Goal: Information Seeking & Learning: Learn about a topic

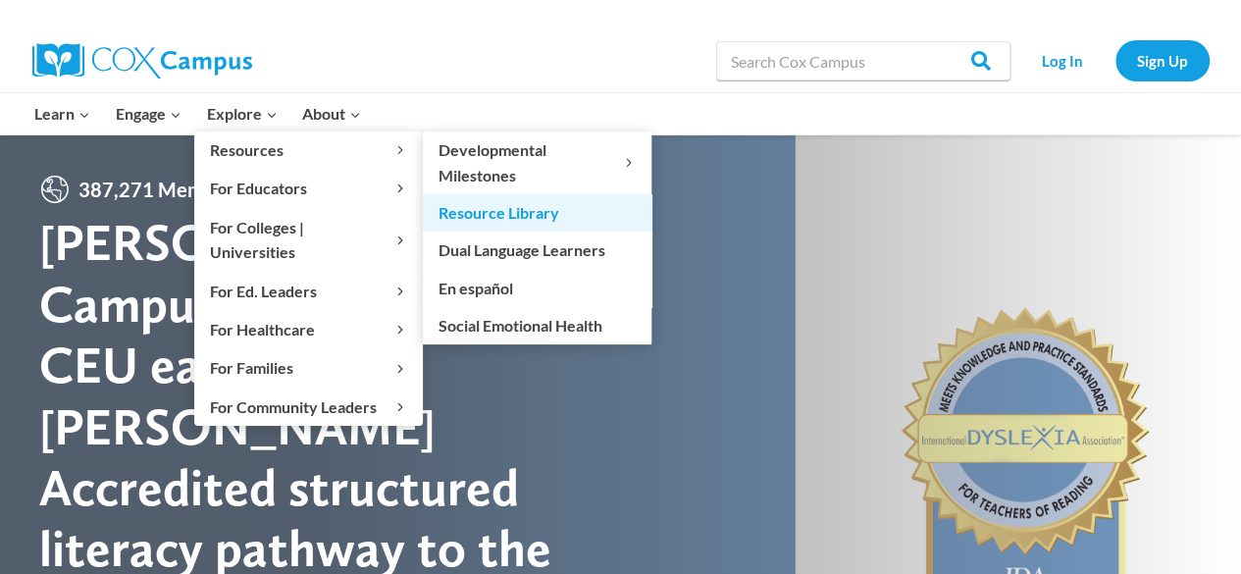
click at [483, 213] on link "Resource Library" at bounding box center [537, 212] width 229 height 37
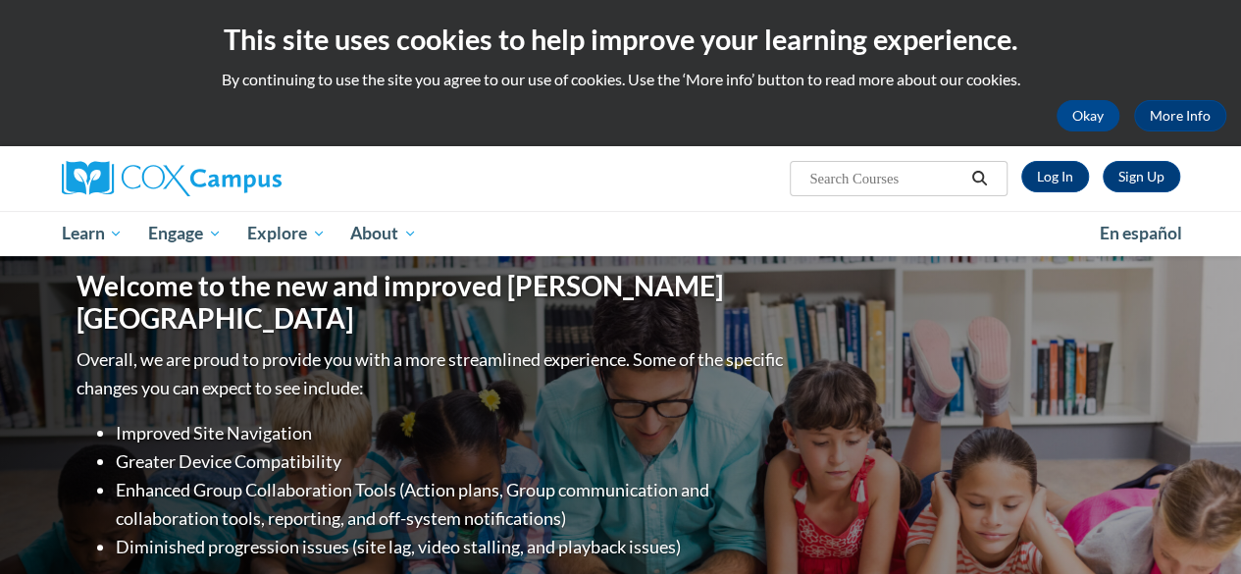
click at [872, 178] on input "Search..." at bounding box center [886, 179] width 157 height 24
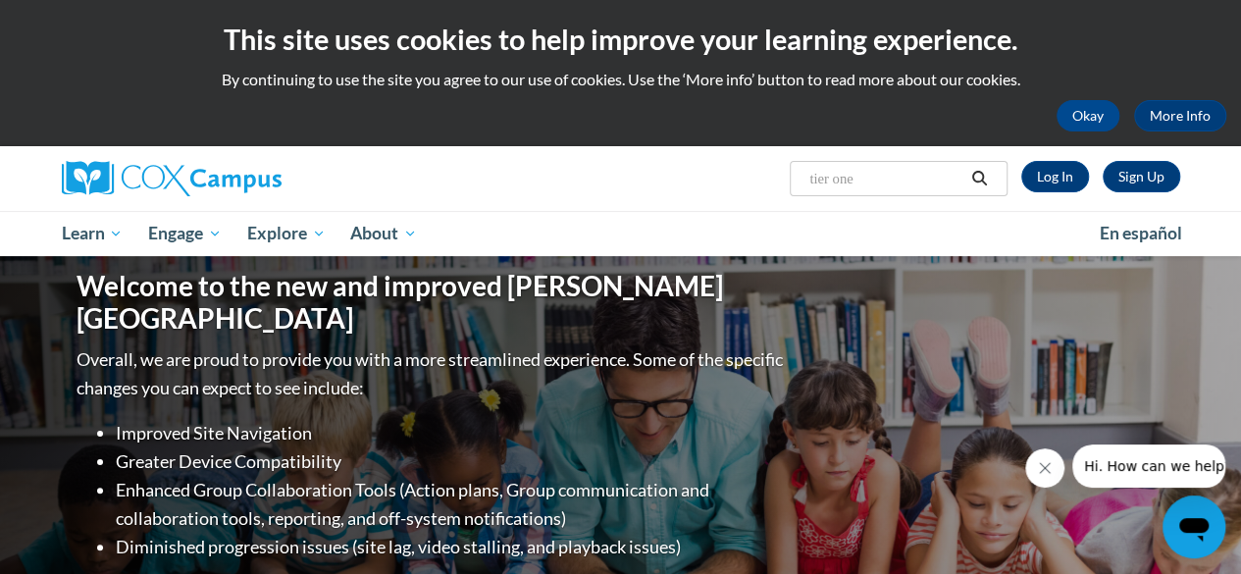
type input "tier one"
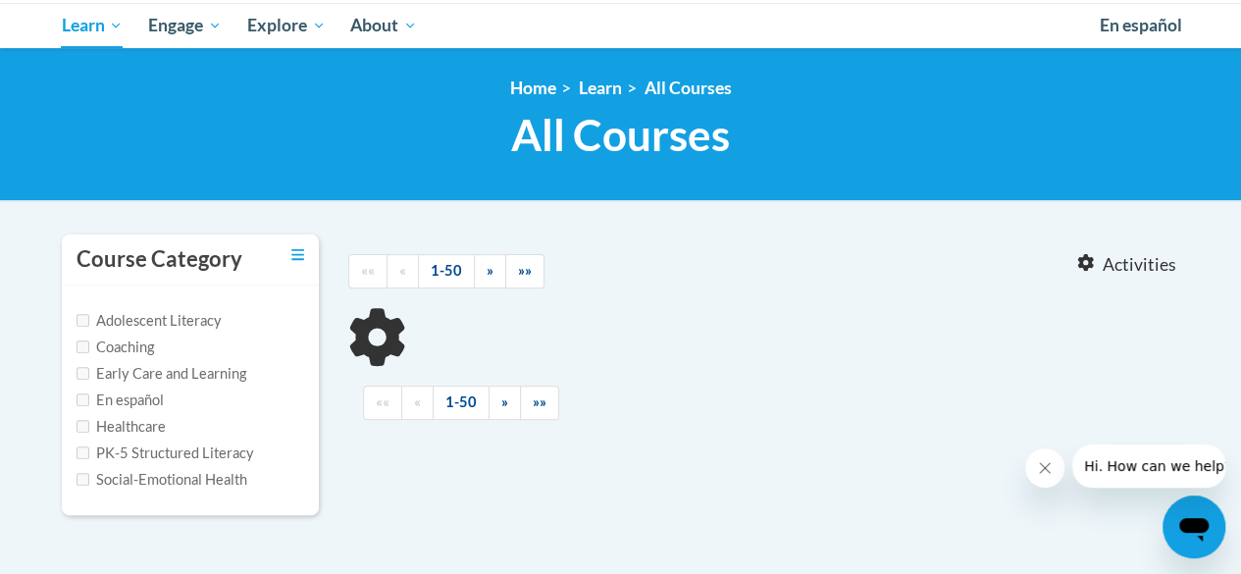
scroll to position [209, 0]
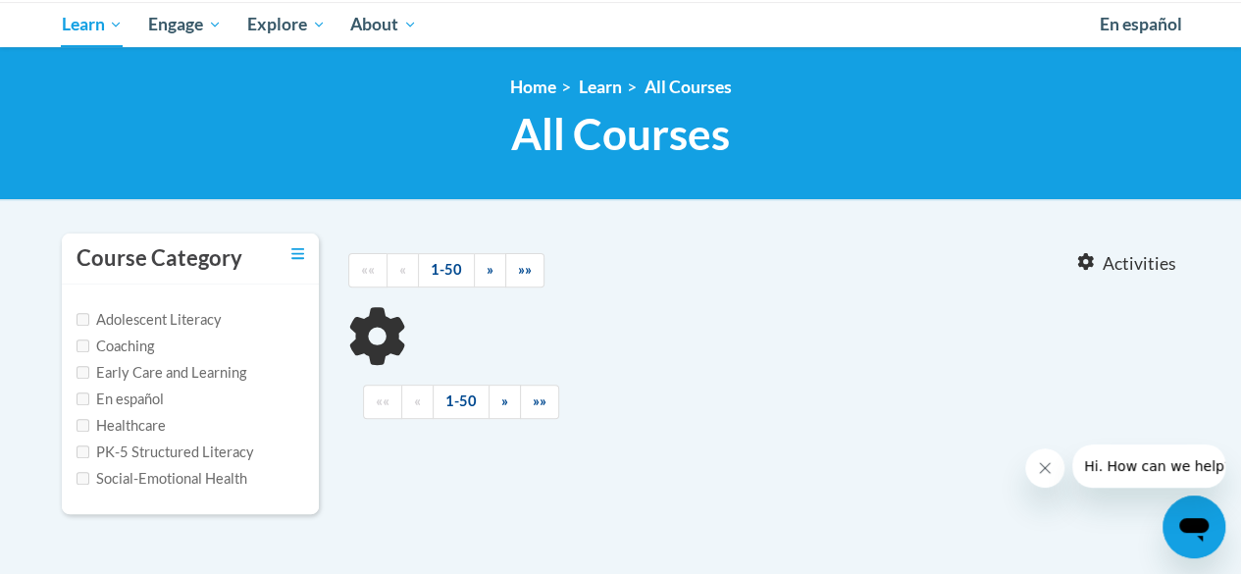
type input "tier one"
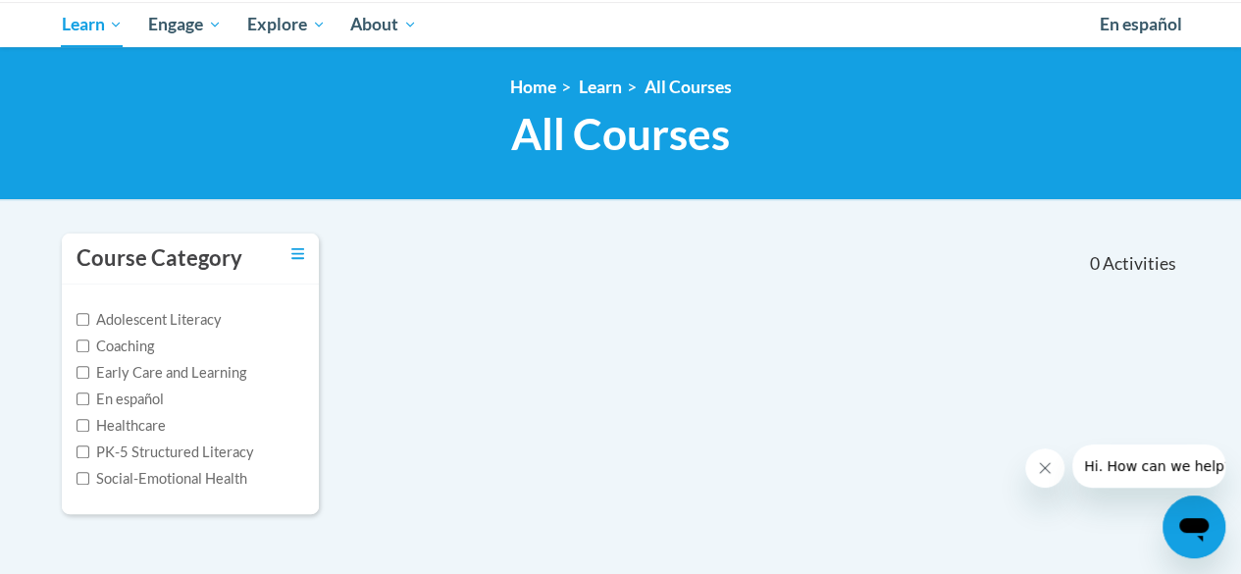
drag, startPoint x: 0, startPoint y: 0, endPoint x: 1255, endPoint y: 173, distance: 1267.1
click at [1241, 173] on html "This site uses cookies to help improve your learning experience. By continuing …" at bounding box center [620, 78] width 1241 height 574
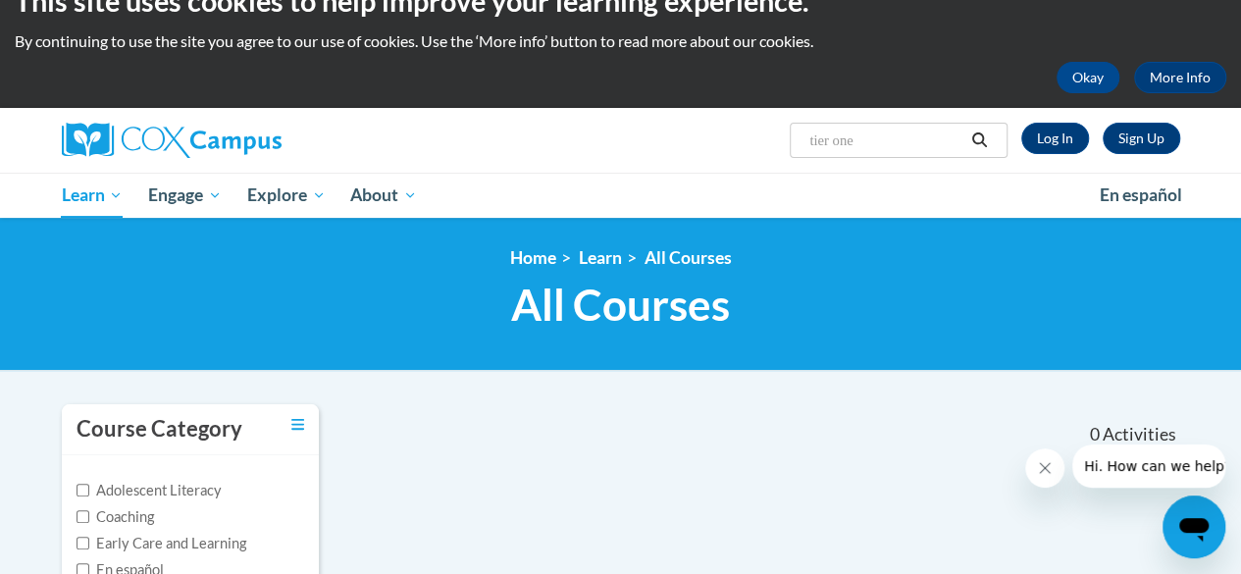
scroll to position [22, 0]
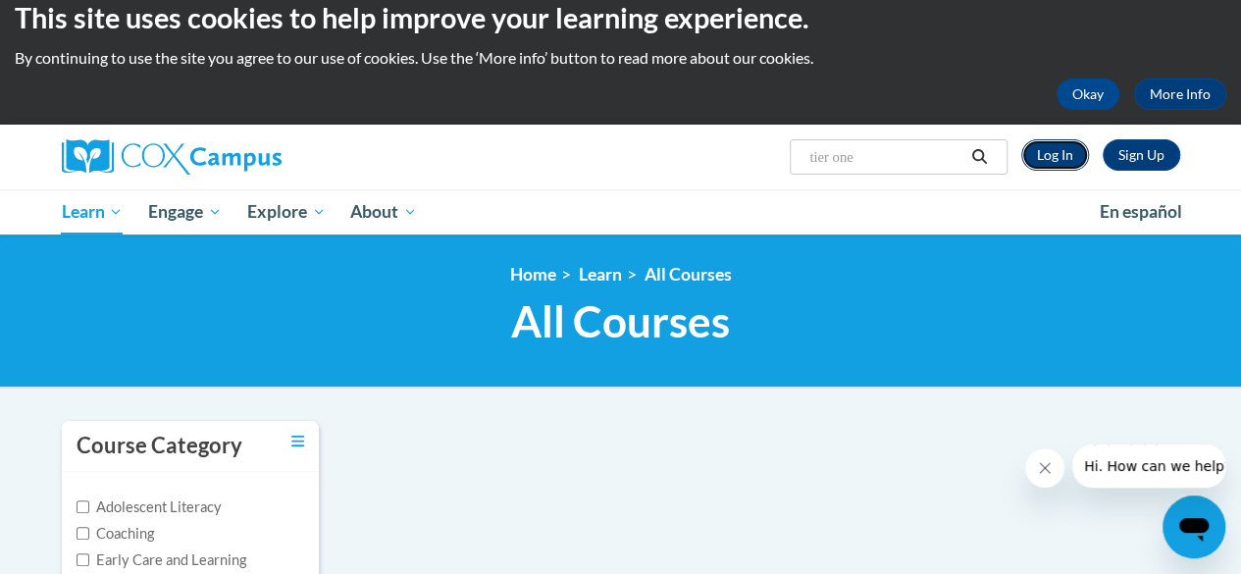
click at [1068, 152] on link "Log In" at bounding box center [1056, 154] width 68 height 31
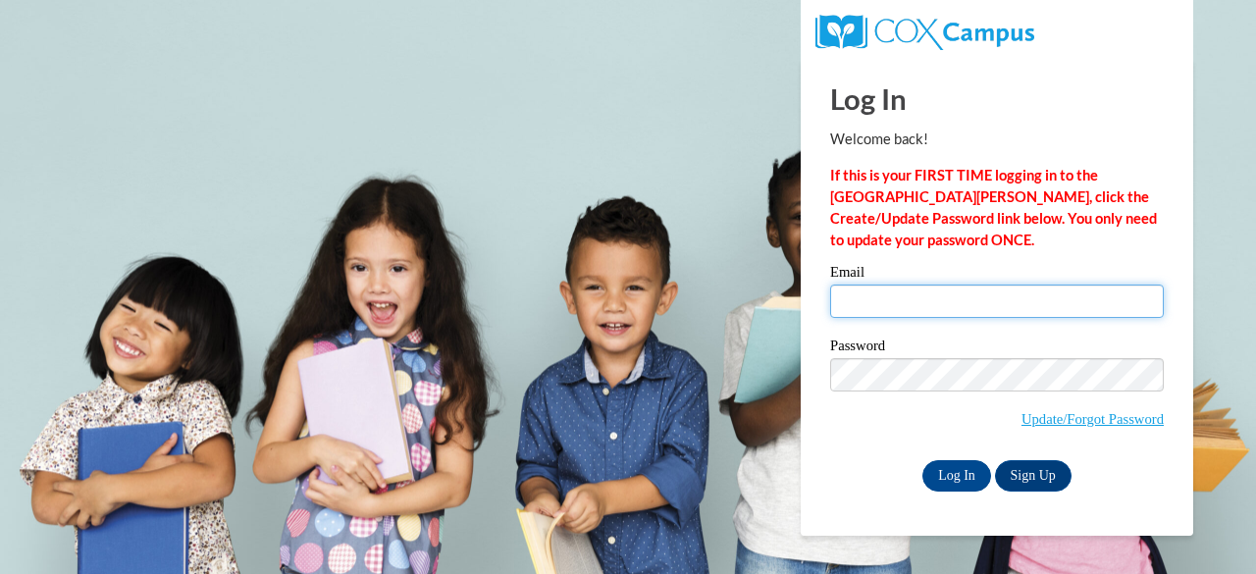
click at [937, 301] on input "Email" at bounding box center [997, 301] width 334 height 33
type input "[EMAIL_ADDRESS][PERSON_NAME][DOMAIN_NAME]"
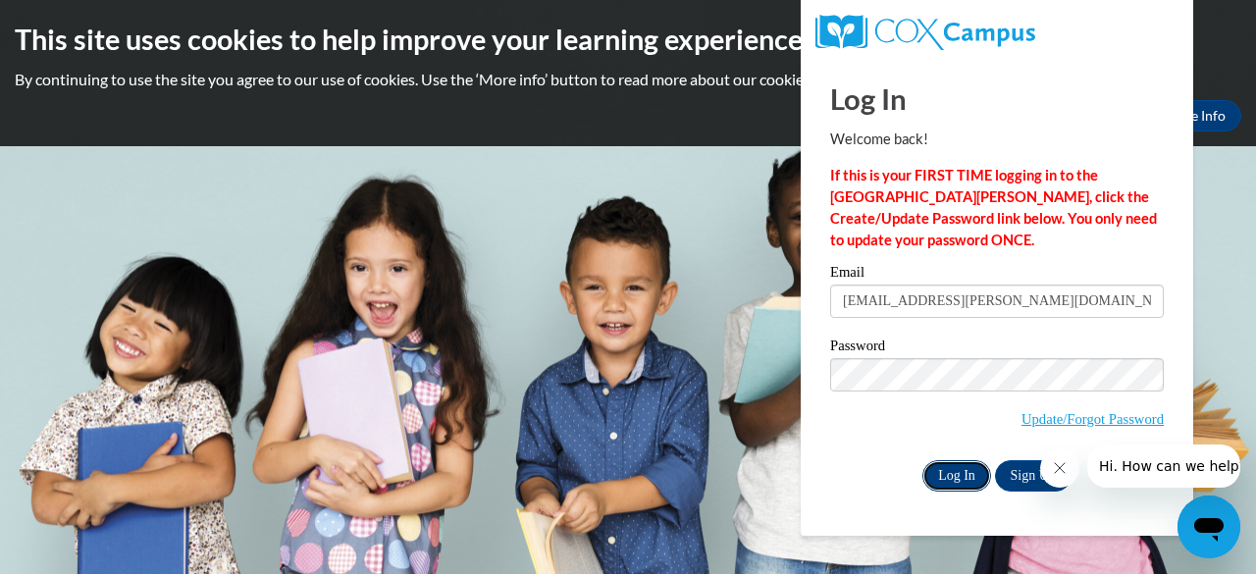
click at [960, 470] on input "Log In" at bounding box center [957, 475] width 69 height 31
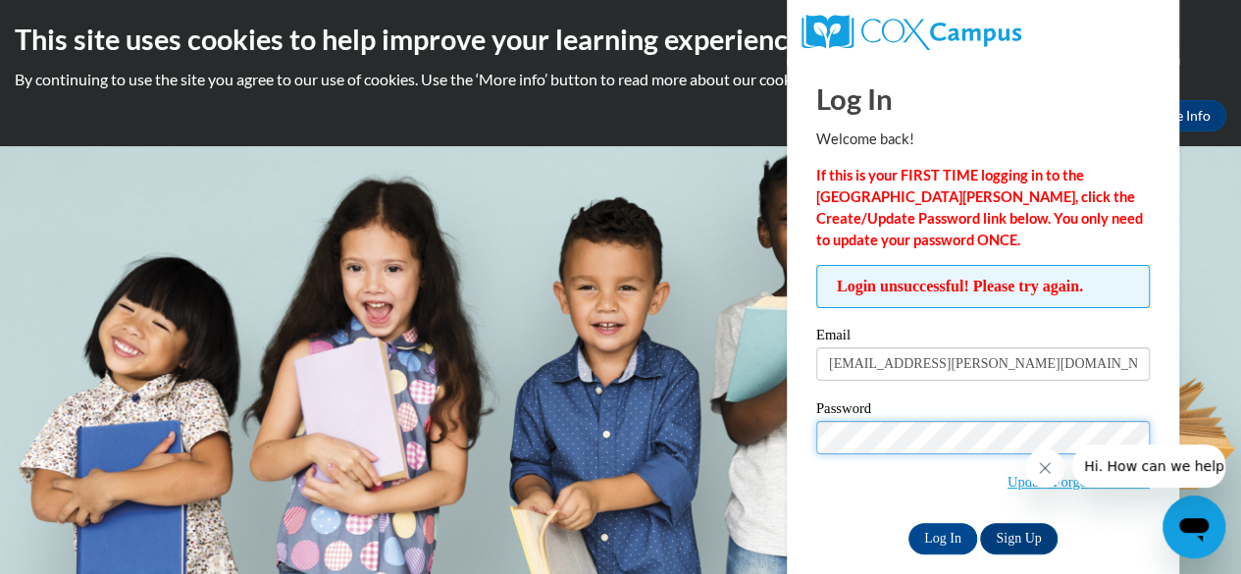
click at [909, 523] on input "Log In" at bounding box center [943, 538] width 69 height 31
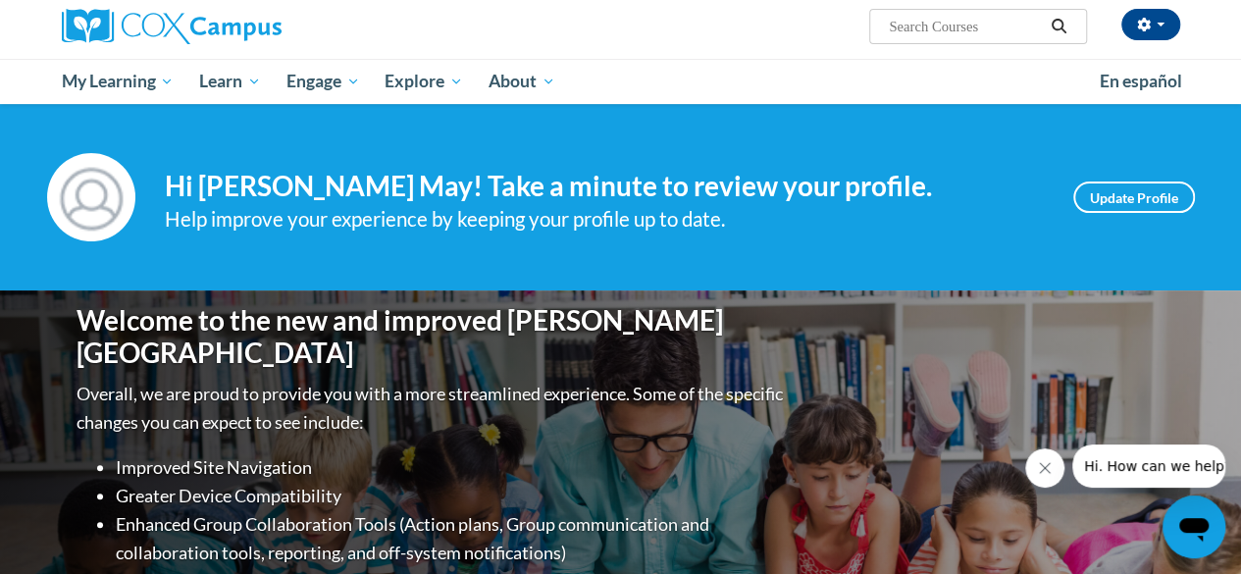
scroll to position [141, 0]
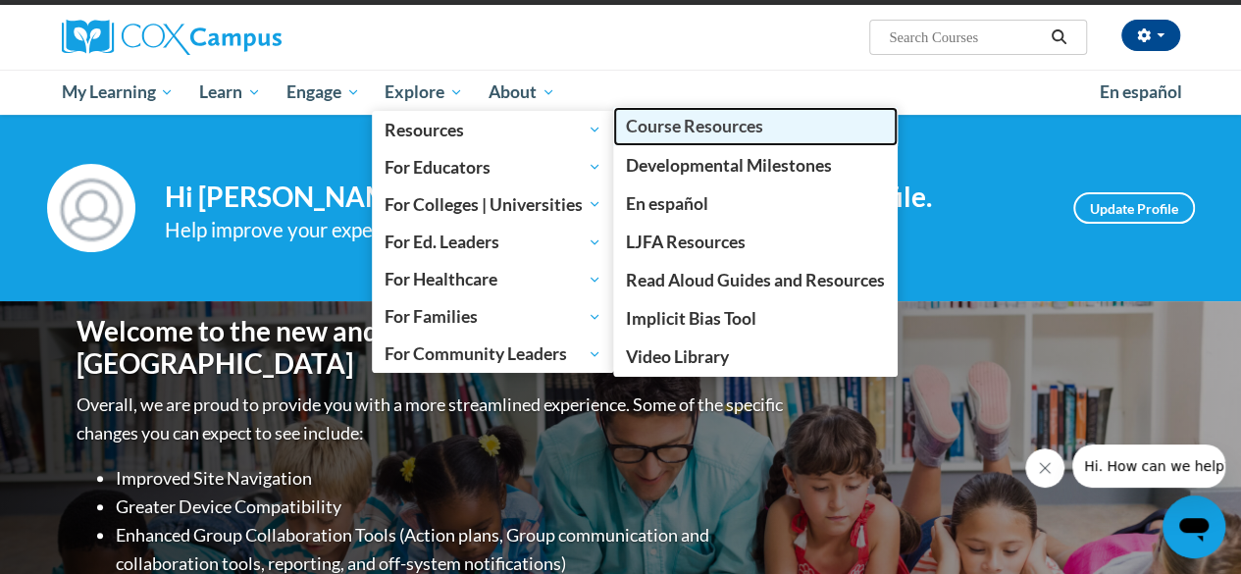
click at [663, 126] on span "Course Resources" at bounding box center [694, 126] width 137 height 21
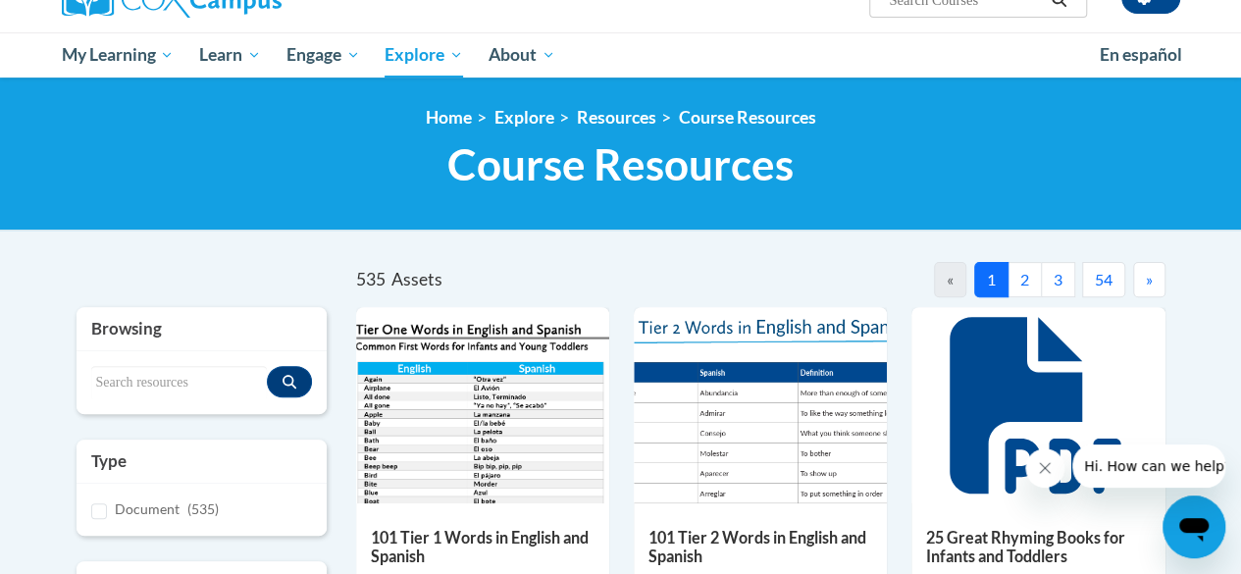
scroll to position [247, 0]
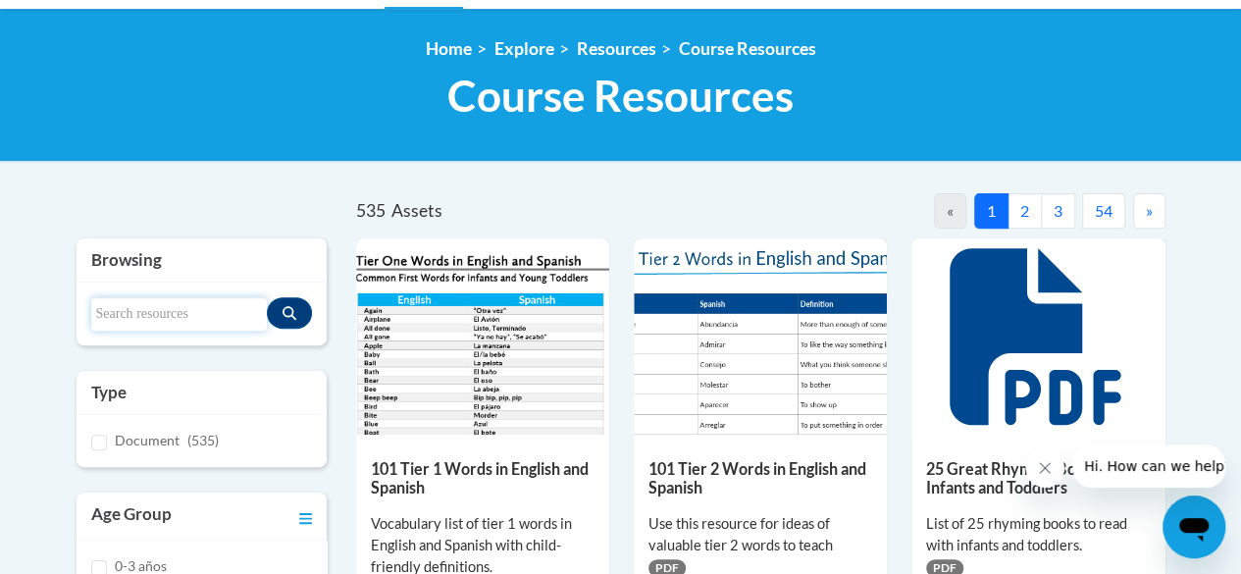
click at [208, 307] on input "Search resources" at bounding box center [179, 313] width 176 height 33
click at [413, 472] on h5 "101 Tier 1 Words in English and Spanish" at bounding box center [483, 478] width 224 height 38
click at [427, 475] on h5 "101 Tier 1 Words in English and Spanish" at bounding box center [483, 478] width 224 height 38
click at [491, 264] on img at bounding box center [482, 336] width 253 height 196
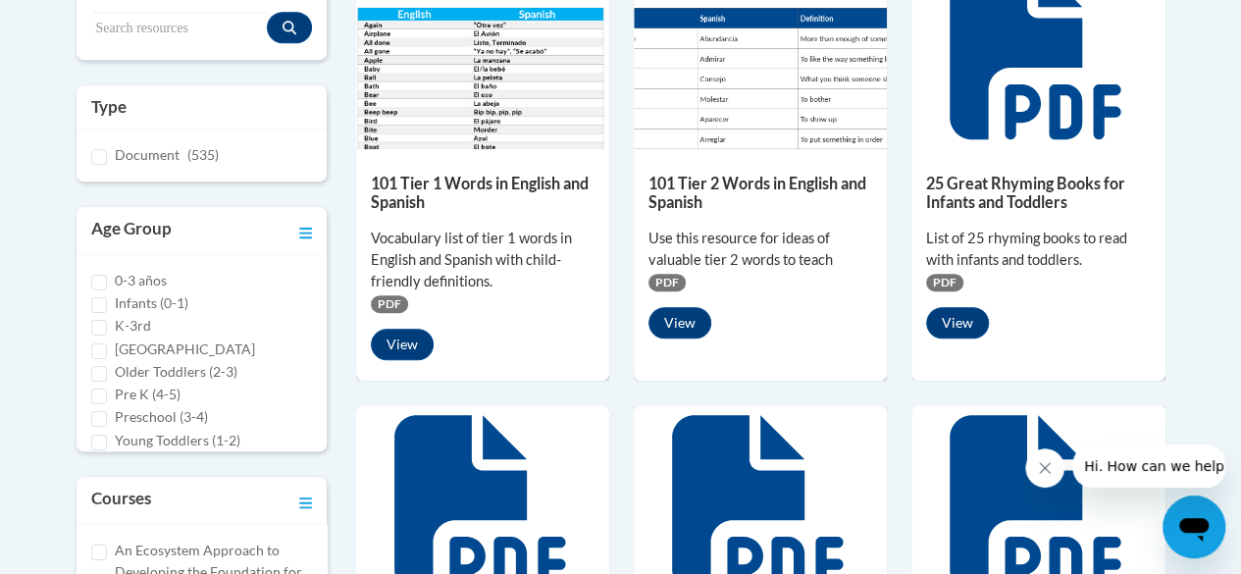
scroll to position [535, 0]
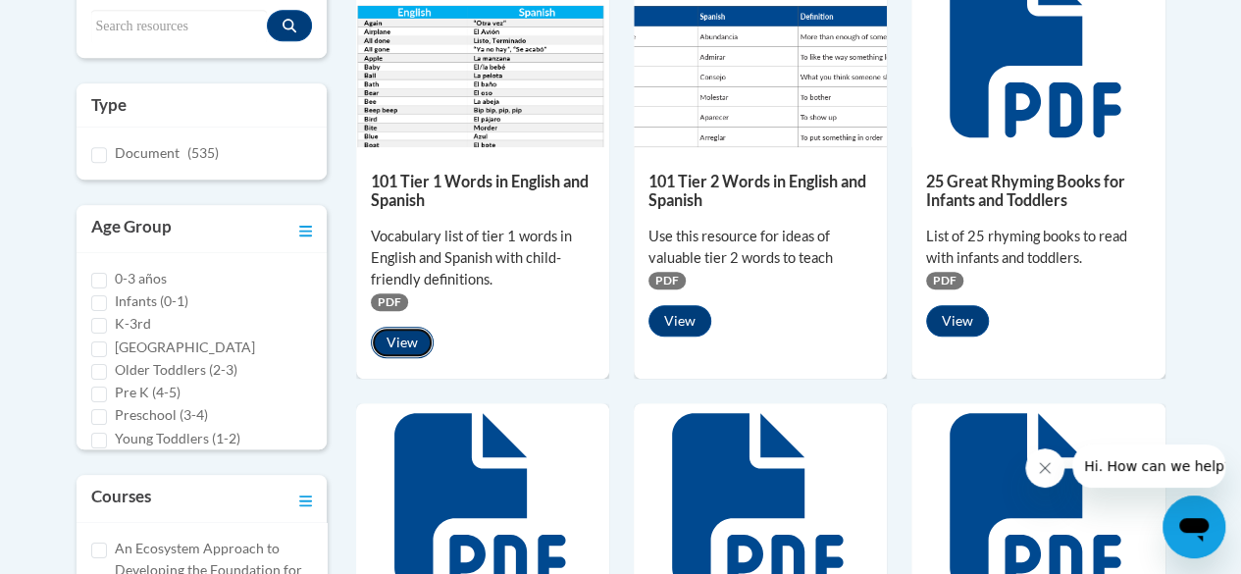
click at [426, 343] on button "View" at bounding box center [402, 342] width 63 height 31
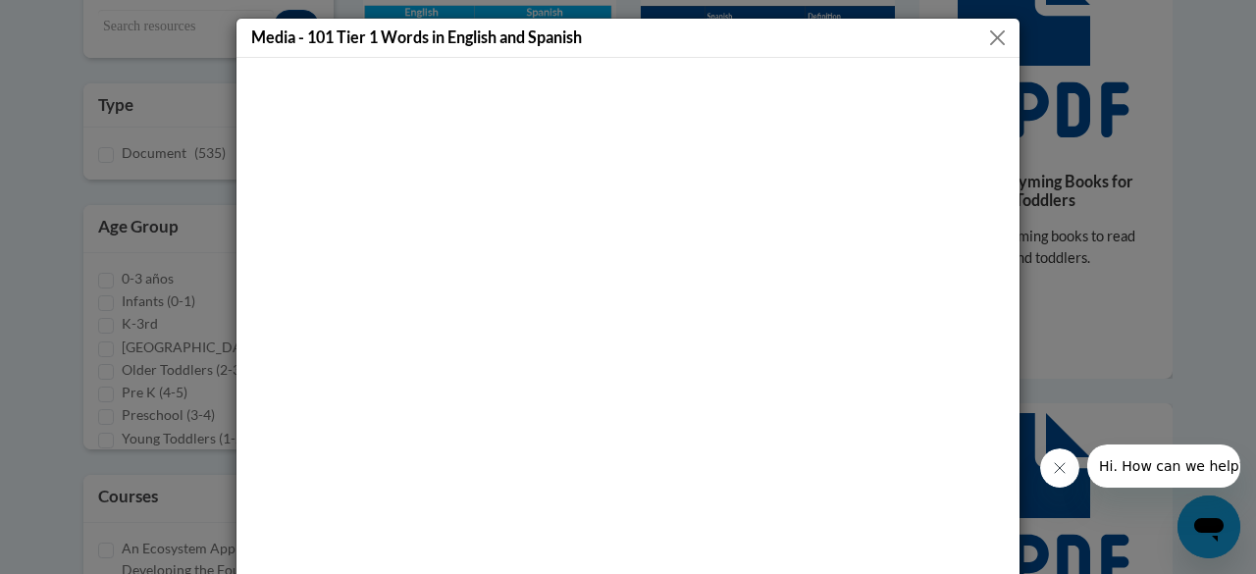
click at [987, 49] on button "Close" at bounding box center [997, 38] width 25 height 25
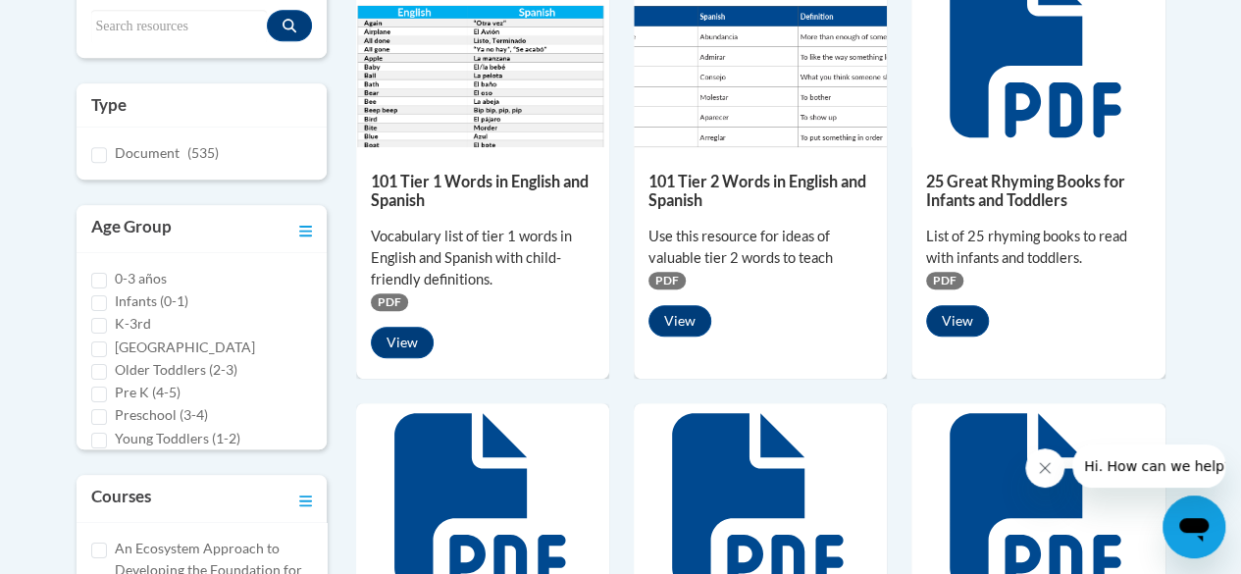
click at [393, 297] on span "PDF" at bounding box center [389, 302] width 37 height 18
